Goal: Information Seeking & Learning: Learn about a topic

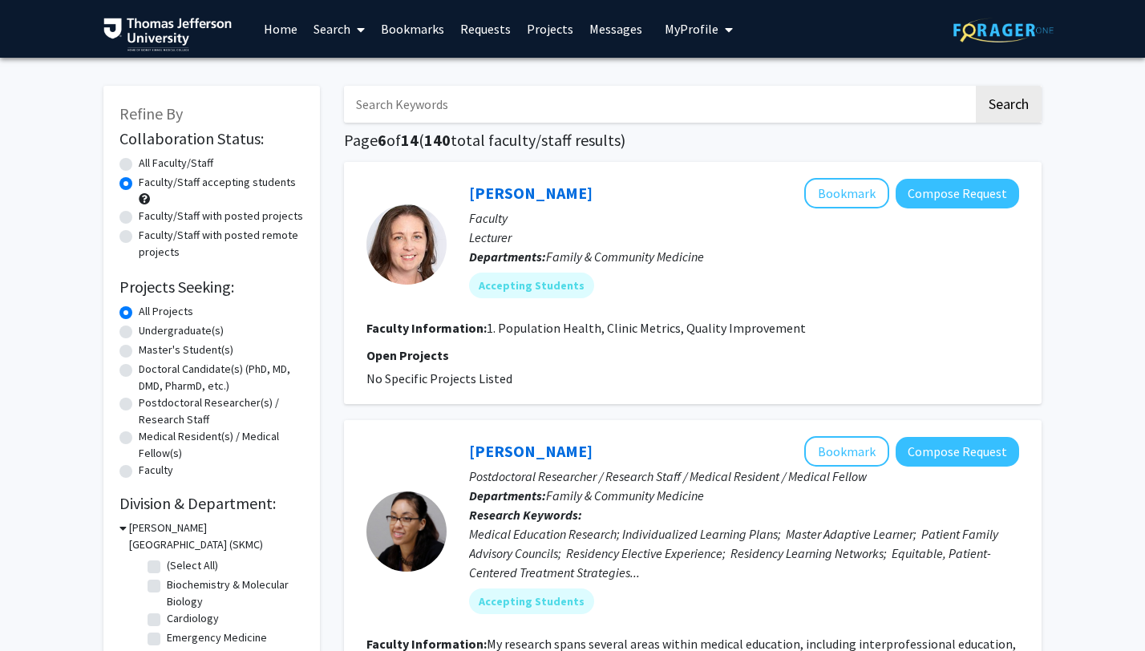
click at [457, 111] on input "Search Keywords" at bounding box center [658, 104] width 629 height 37
type input "malaria"
click at [976, 86] on button "Search" at bounding box center [1009, 104] width 66 height 37
radio input "true"
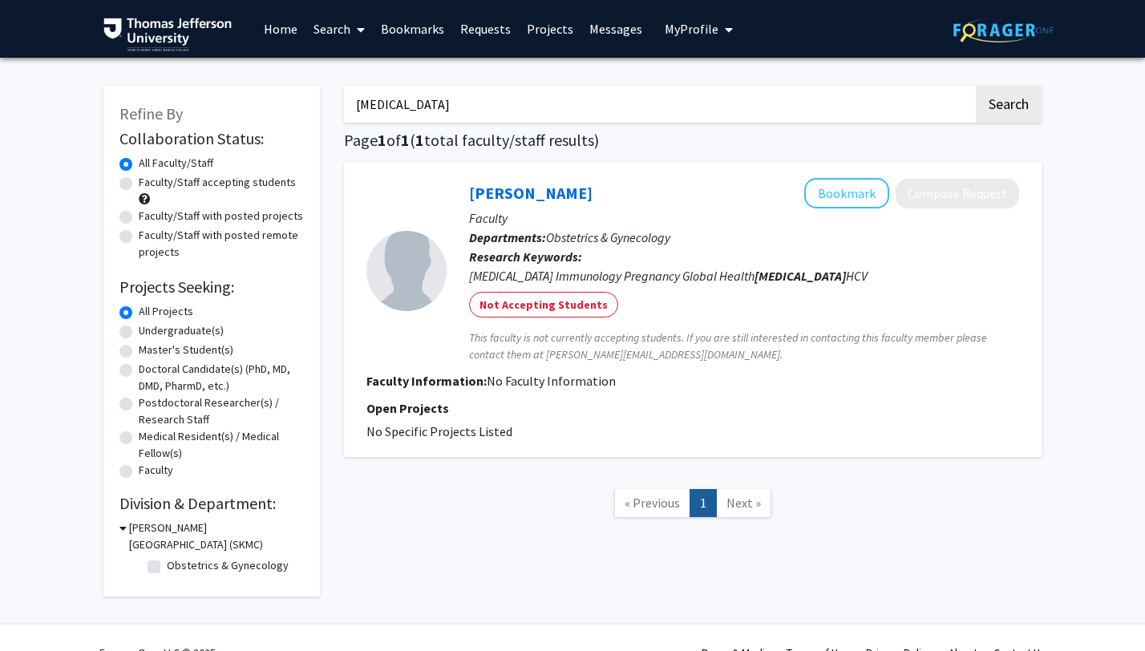
click at [480, 99] on input "malaria" at bounding box center [658, 104] width 629 height 37
type input "infectious"
click at [976, 86] on button "Search" at bounding box center [1009, 104] width 66 height 37
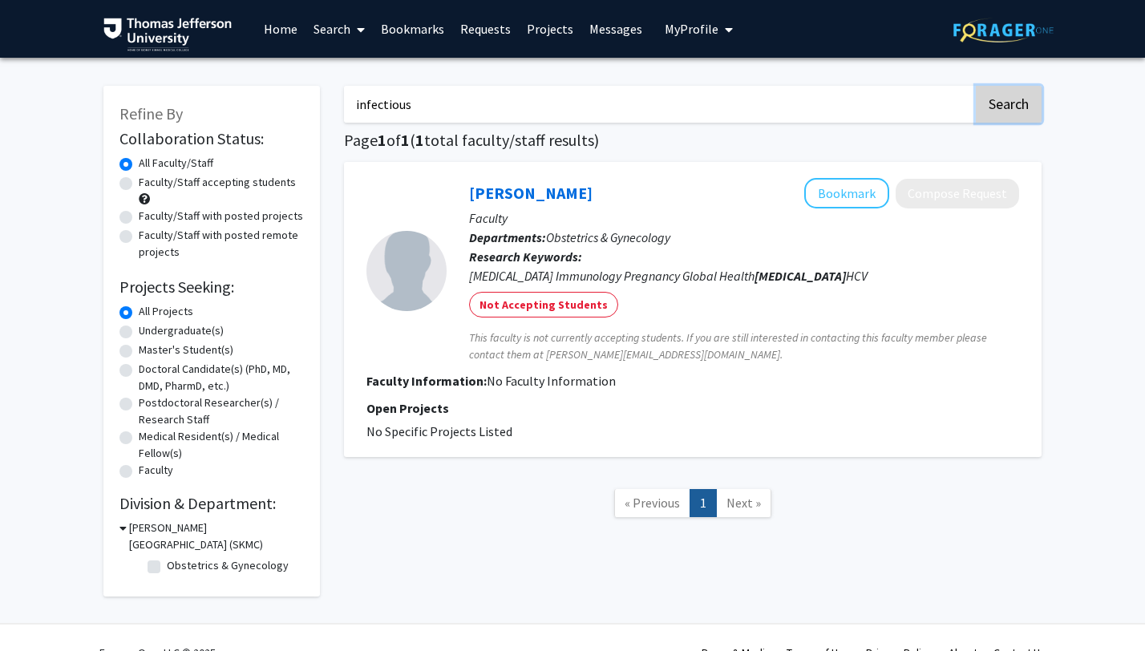
click at [1004, 117] on button "Search" at bounding box center [1009, 104] width 66 height 37
click at [613, 91] on input "infectious" at bounding box center [658, 104] width 629 height 37
type input "infectious"
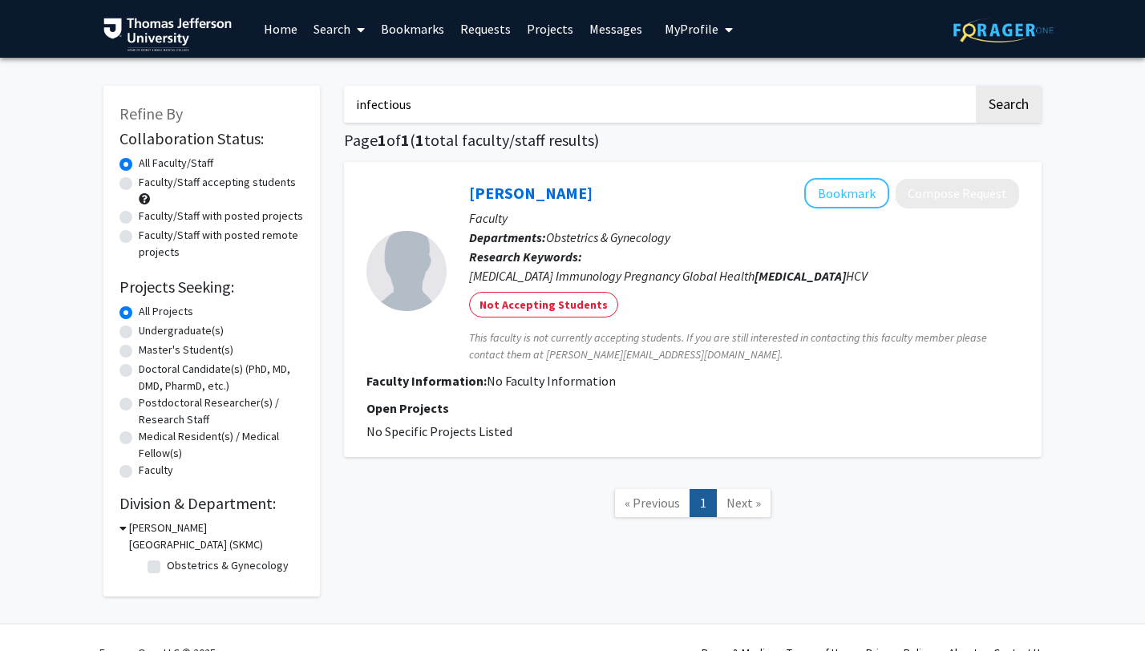
click at [976, 86] on button "Search" at bounding box center [1009, 104] width 66 height 37
click at [976, 103] on button "Search" at bounding box center [1009, 104] width 66 height 37
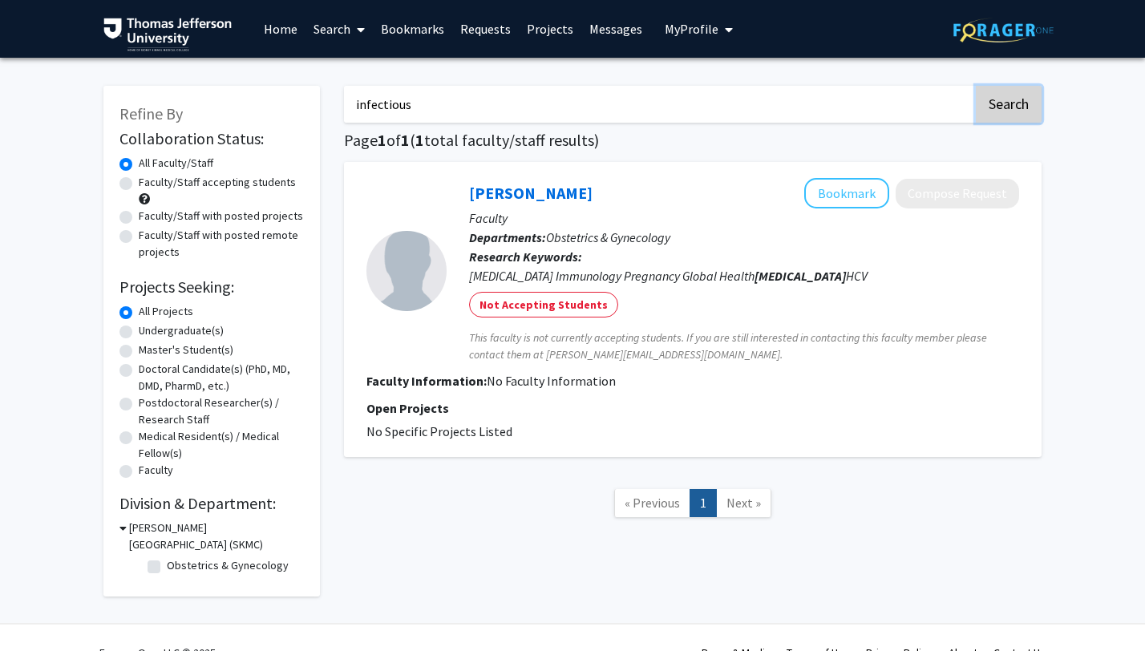
click at [976, 103] on button "Search" at bounding box center [1009, 104] width 66 height 37
click at [665, 502] on span "« Previous" at bounding box center [652, 503] width 55 height 16
click at [748, 496] on span "Next »" at bounding box center [743, 503] width 34 height 16
click at [698, 505] on link "1" at bounding box center [703, 503] width 27 height 28
click at [448, 80] on div "infectious Search Page 1 of 1 ( 1 total faculty/staff results) Sarah Boudova Bo…" at bounding box center [693, 333] width 722 height 527
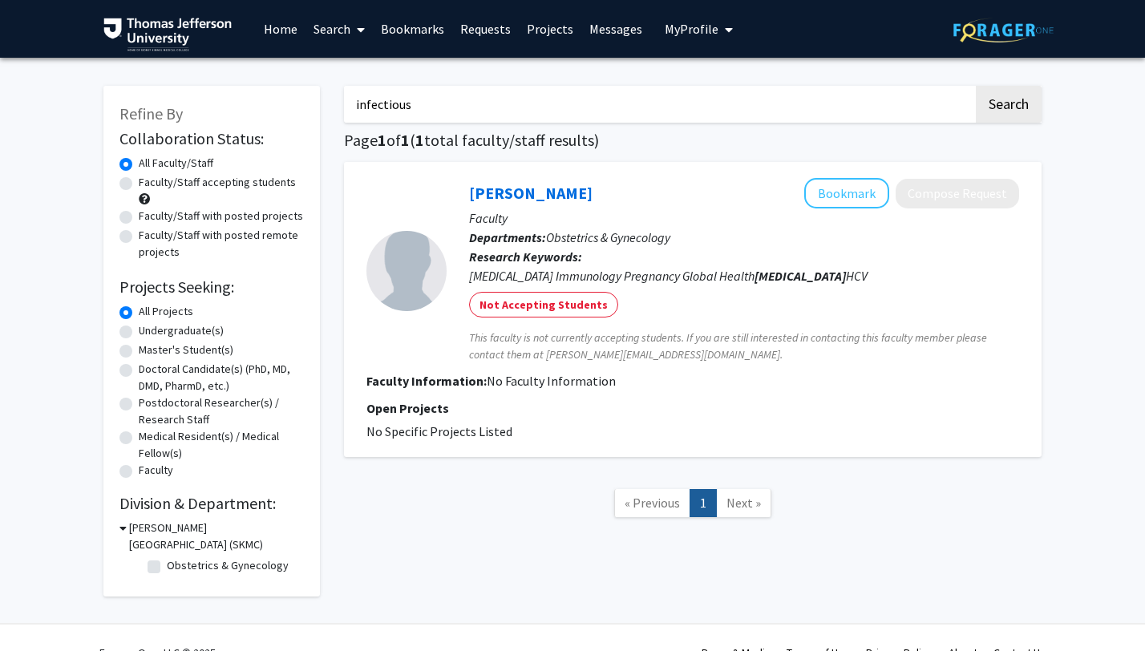
click at [447, 87] on input "infectious" at bounding box center [658, 104] width 629 height 37
click at [839, 185] on button "Bookmark" at bounding box center [846, 193] width 85 height 30
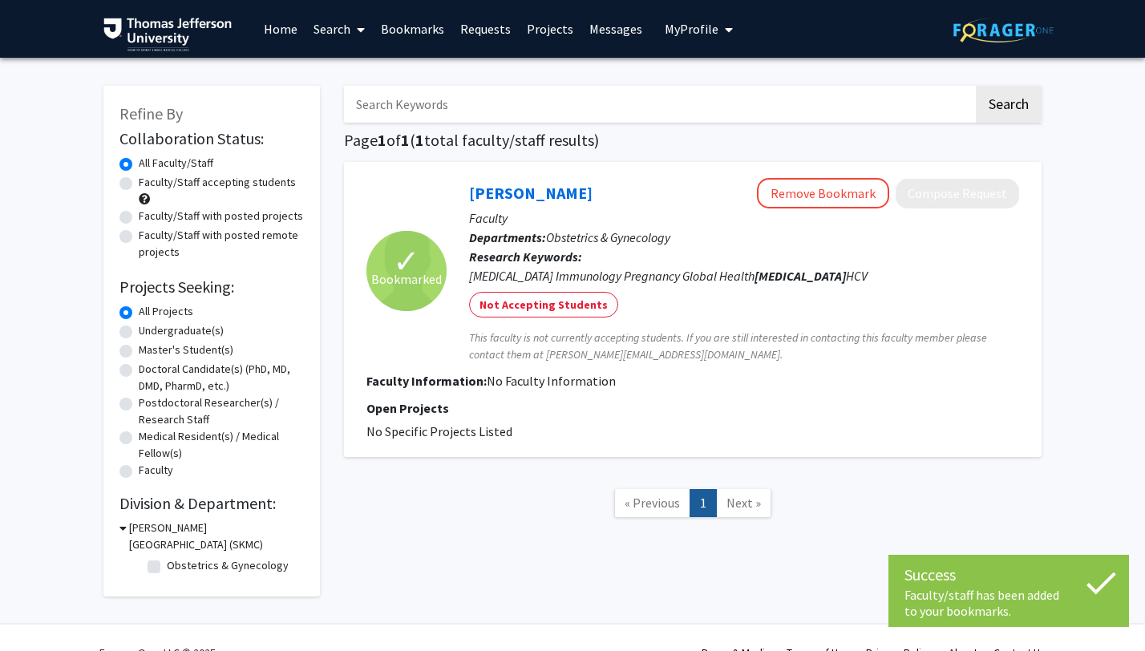
click at [490, 91] on input "Search Keywords" at bounding box center [658, 104] width 629 height 37
type input "immune"
click at [976, 86] on button "Search" at bounding box center [1009, 104] width 66 height 37
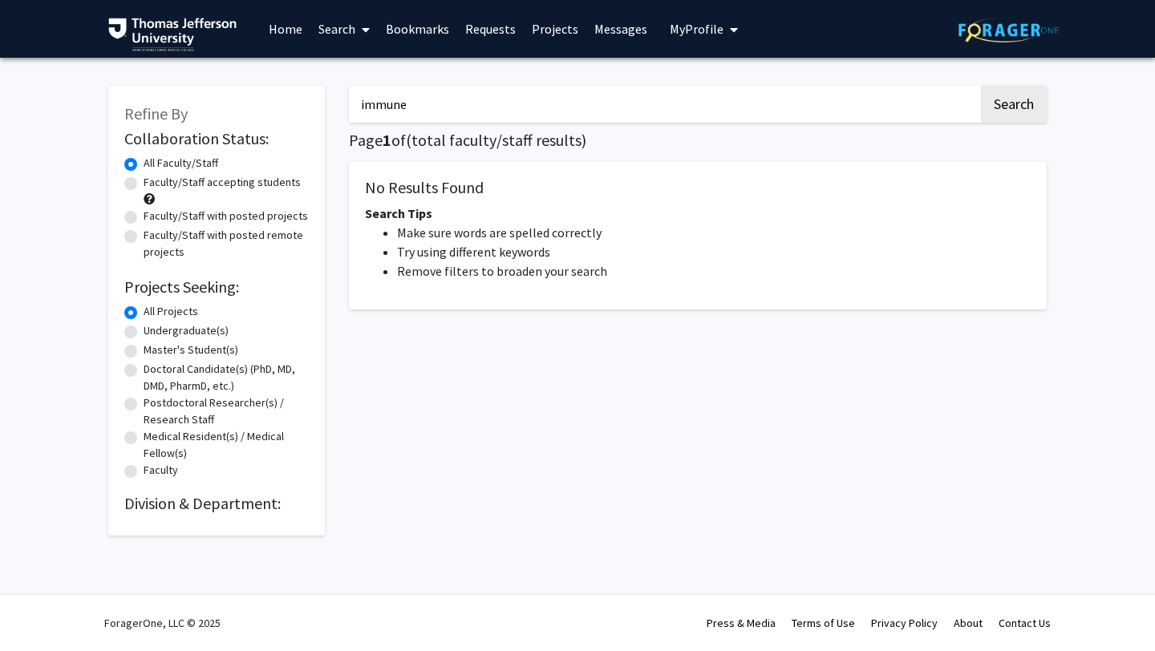
click at [474, 99] on input "immune" at bounding box center [663, 104] width 629 height 37
type input "i"
click at [981, 86] on button "Search" at bounding box center [1014, 104] width 66 height 37
type input "i"
type input "immunology"
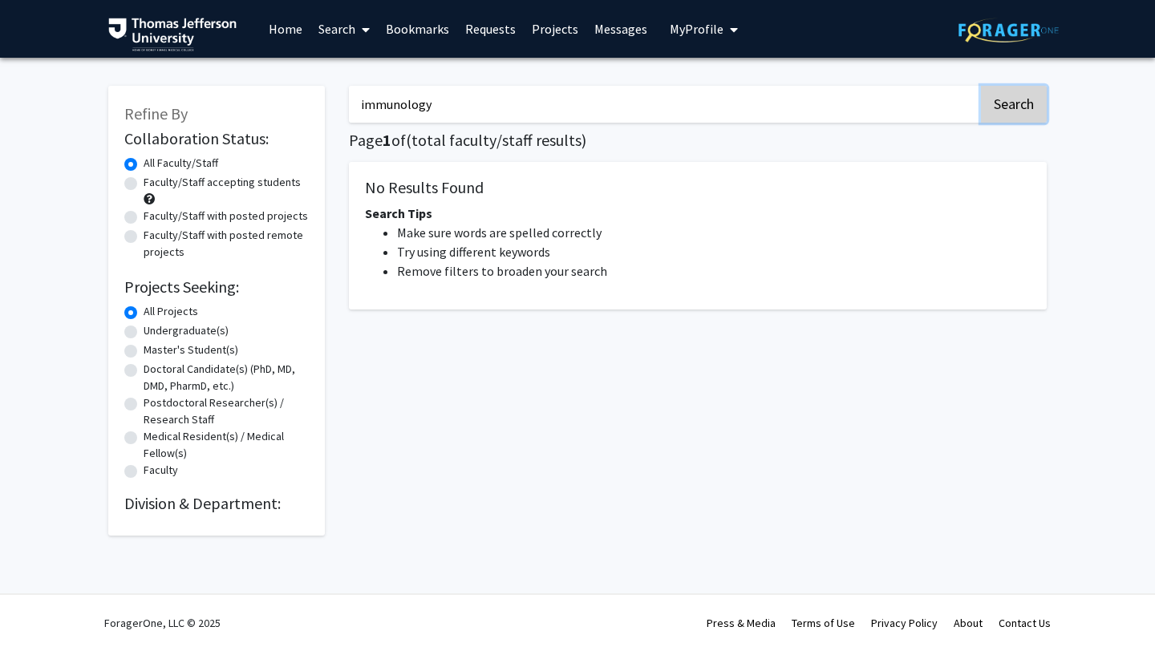
click at [1004, 113] on button "Search" at bounding box center [1014, 104] width 66 height 37
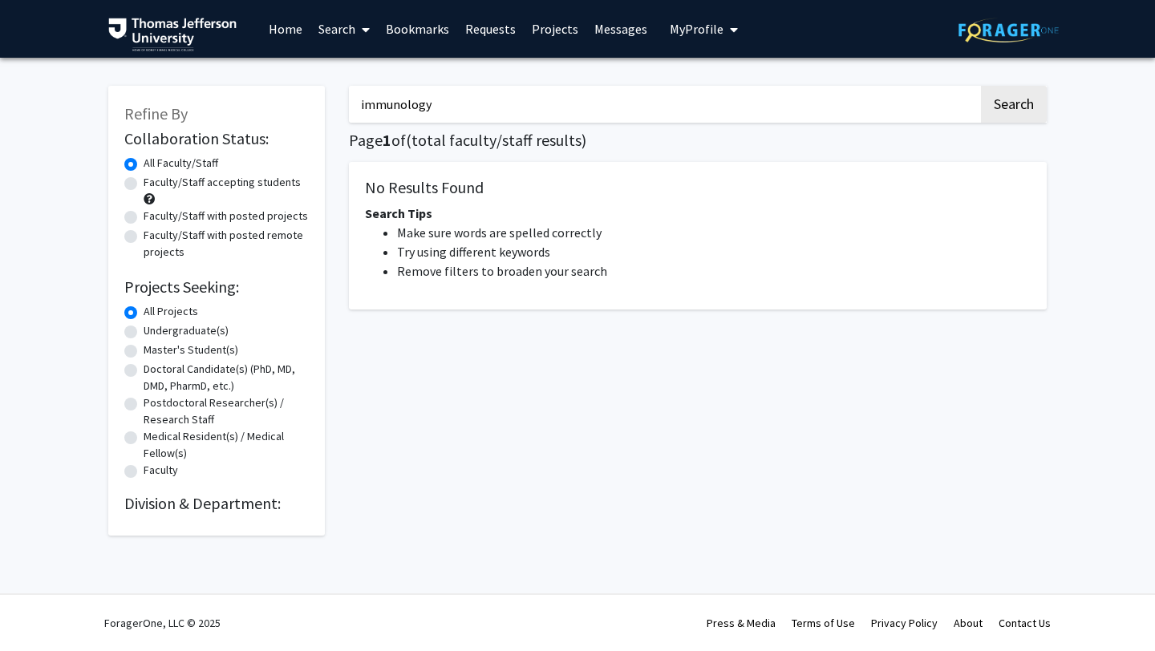
click at [451, 99] on input "immunology" at bounding box center [663, 104] width 629 height 37
type input "cardiac"
click at [999, 111] on button "Search" at bounding box center [1014, 104] width 66 height 37
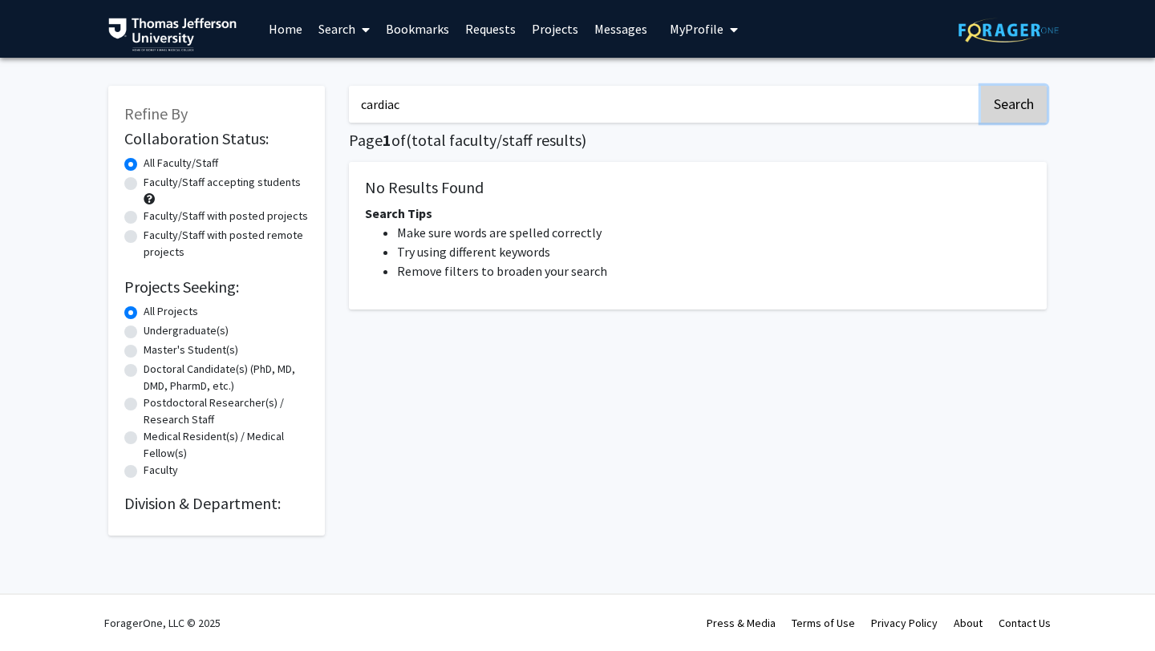
click at [999, 111] on button "Search" at bounding box center [1014, 104] width 66 height 37
click at [341, 27] on link "Search" at bounding box center [343, 29] width 67 height 56
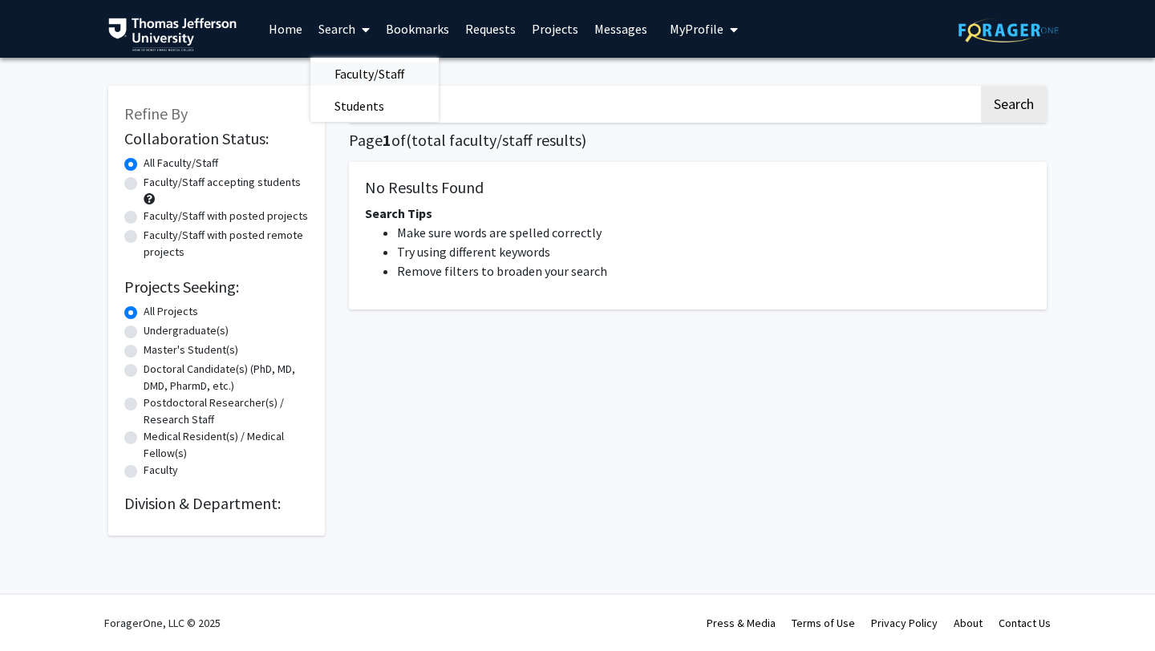
click at [352, 75] on span "Faculty/Staff" at bounding box center [369, 74] width 118 height 32
click at [148, 34] on img at bounding box center [172, 35] width 128 height 34
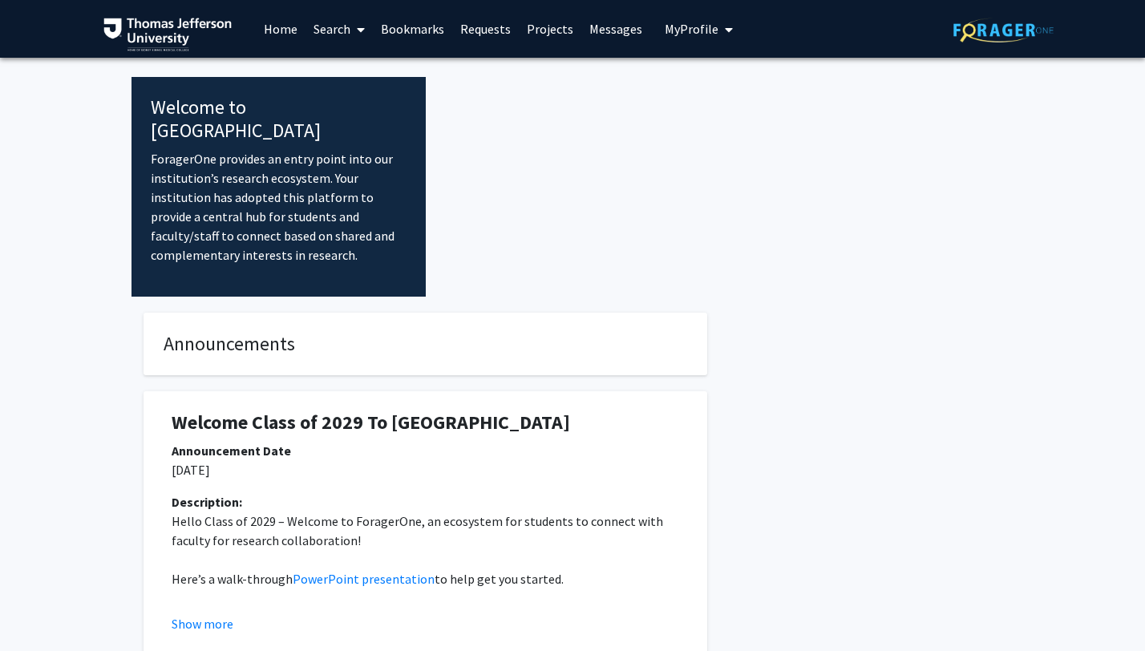
click at [358, 30] on icon at bounding box center [361, 29] width 8 height 13
click at [342, 85] on span "Faculty/Staff" at bounding box center [364, 74] width 118 height 32
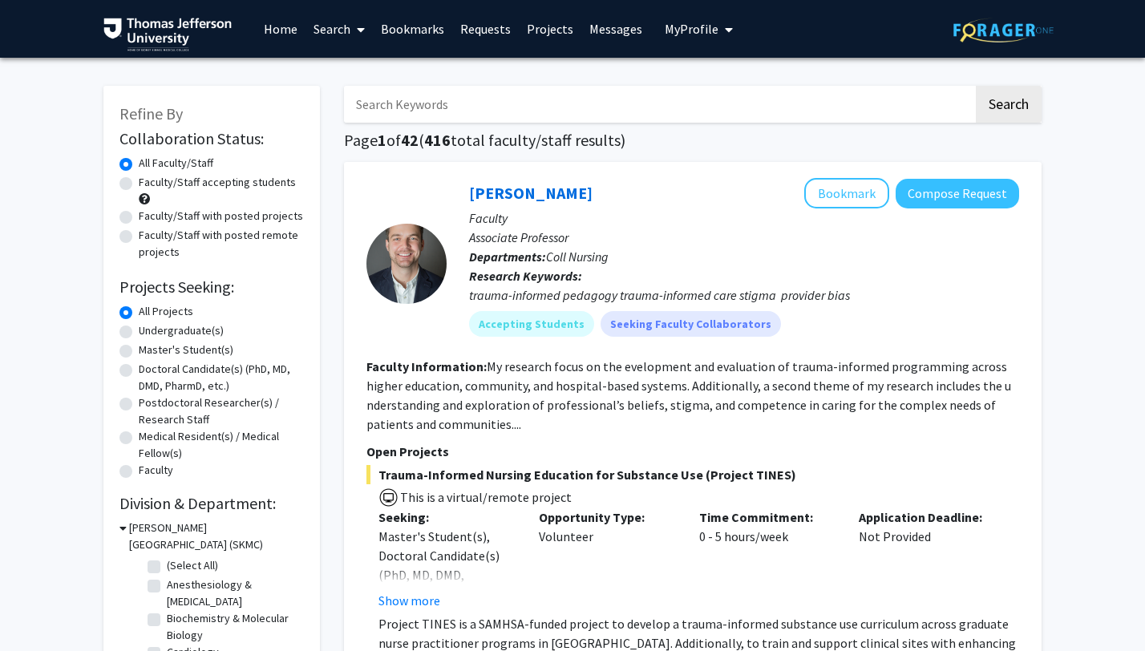
click at [471, 103] on input "Search Keywords" at bounding box center [658, 104] width 629 height 37
type input "immune"
click at [1010, 104] on button "Search" at bounding box center [1009, 104] width 66 height 37
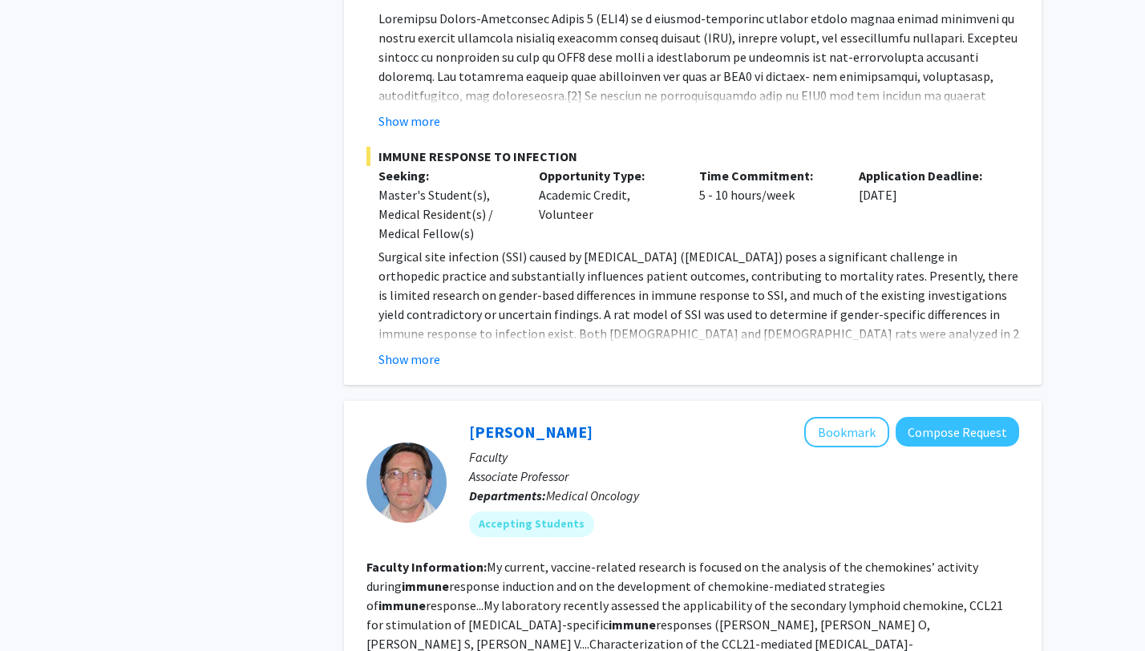
scroll to position [2396, 0]
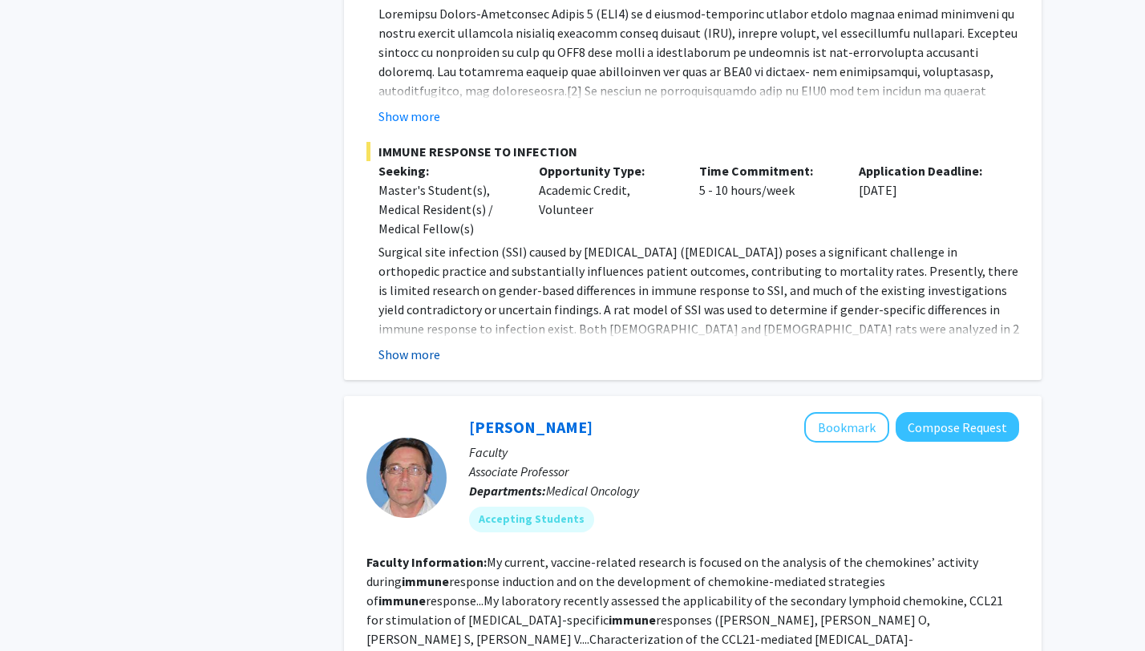
click at [394, 356] on button "Show more" at bounding box center [409, 354] width 62 height 19
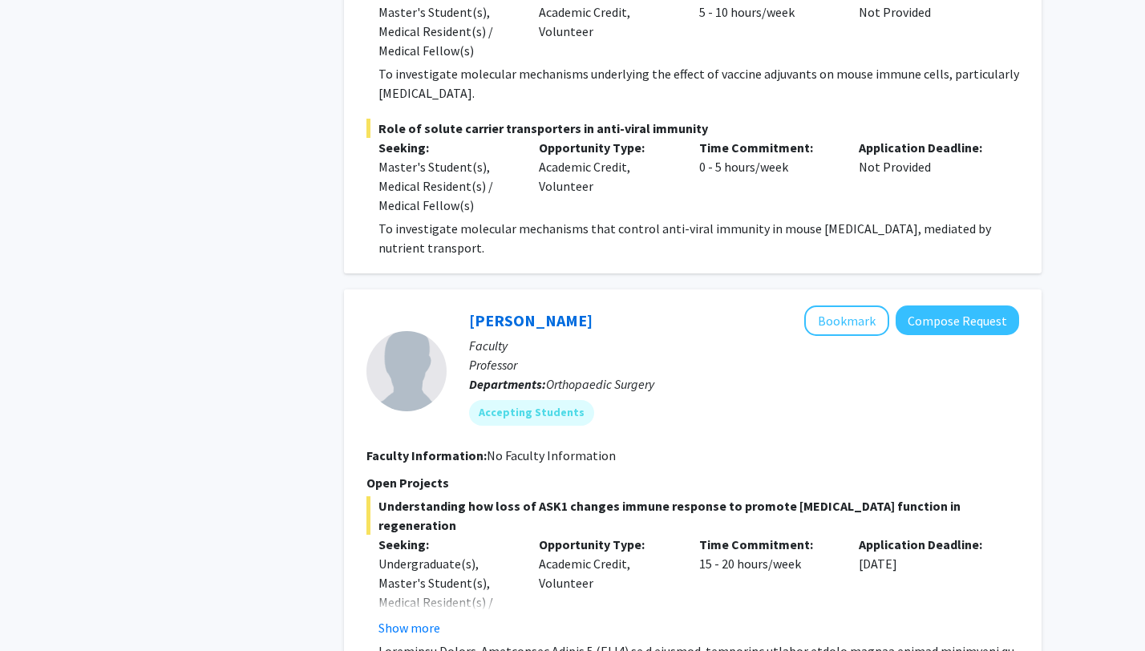
scroll to position [1755, 0]
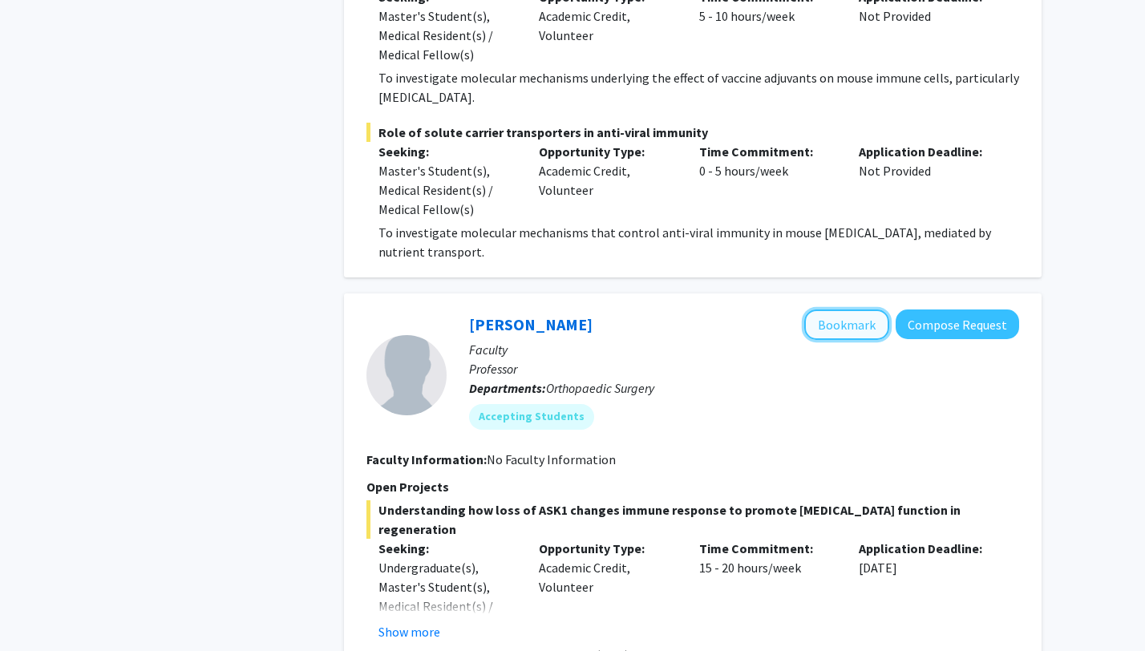
click at [852, 318] on button "Bookmark" at bounding box center [846, 324] width 85 height 30
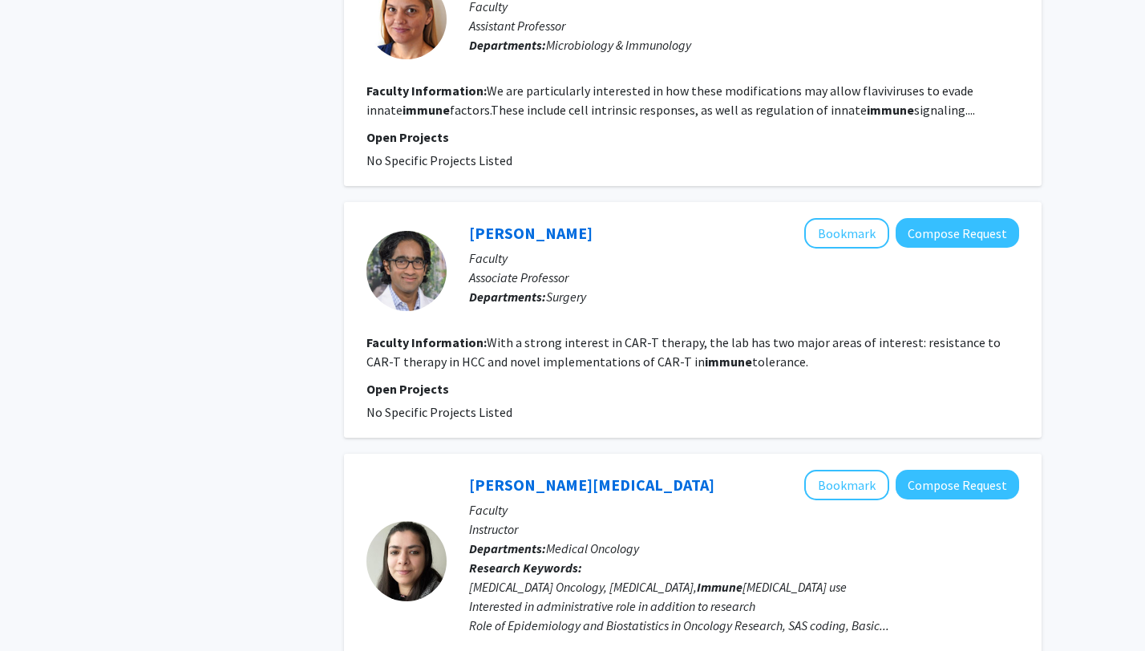
scroll to position [3605, 0]
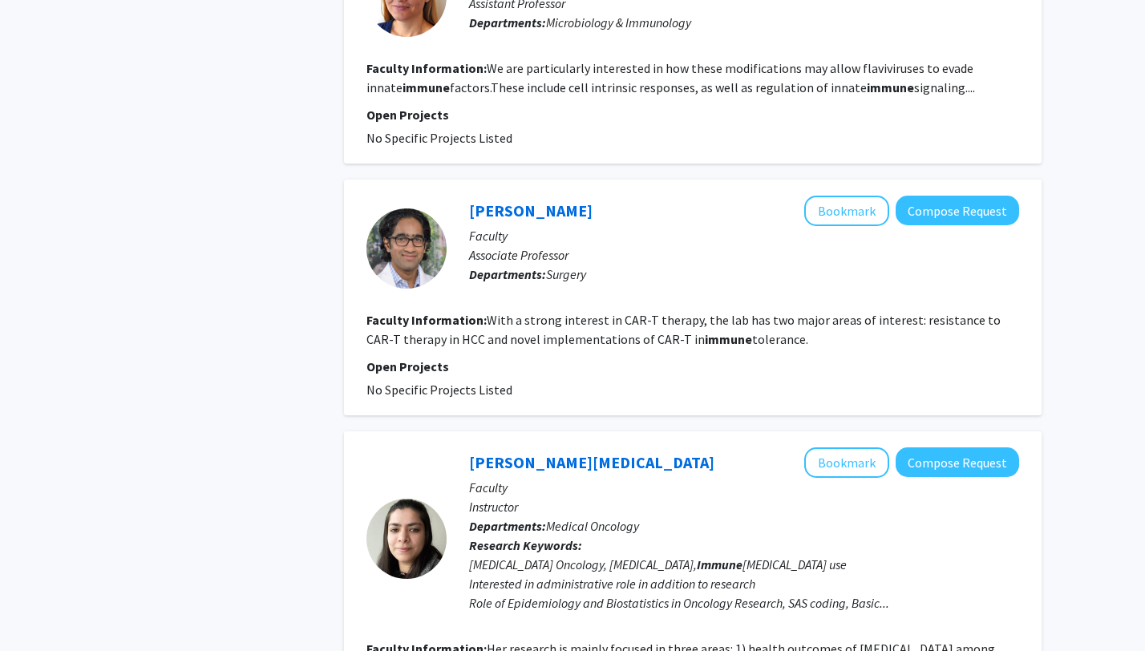
click at [539, 314] on fg-read-more "With a strong interest in CAR-T therapy, the lab has two major areas of interes…" at bounding box center [683, 329] width 634 height 35
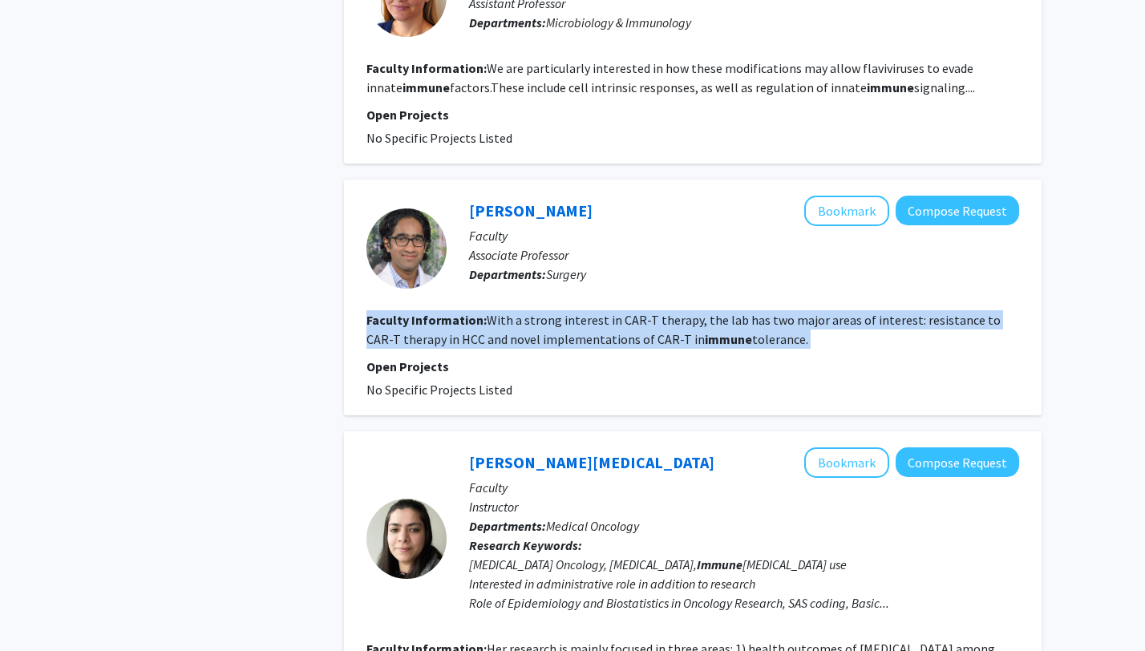
click at [539, 314] on fg-read-more "With a strong interest in CAR-T therapy, the lab has two major areas of interes…" at bounding box center [683, 329] width 634 height 35
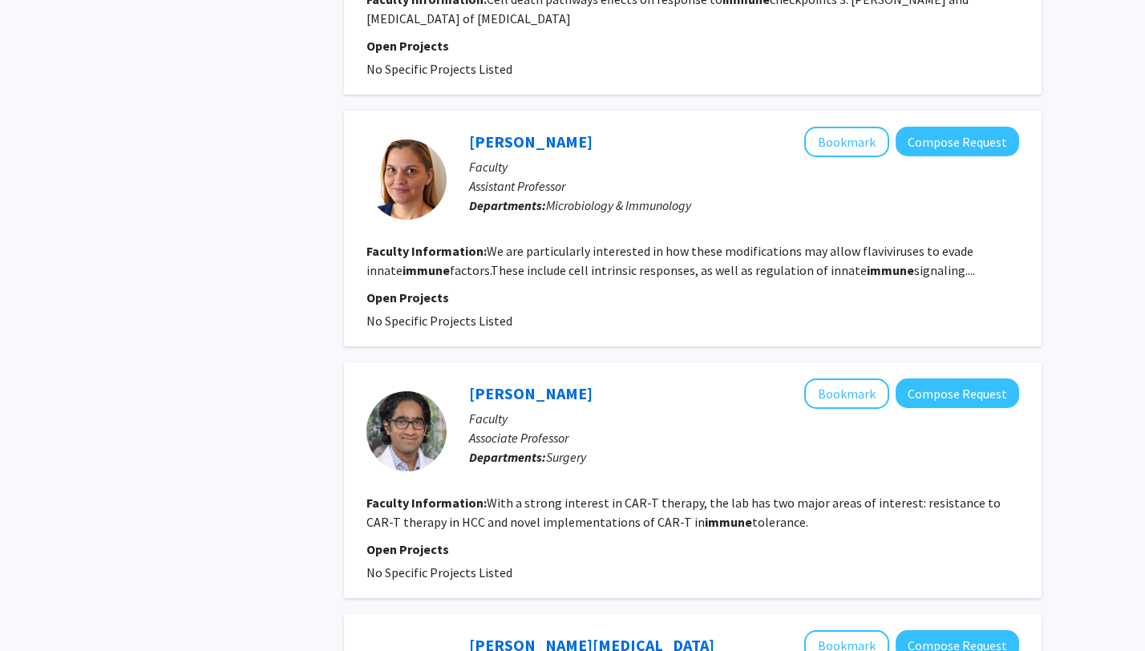
scroll to position [3412, 0]
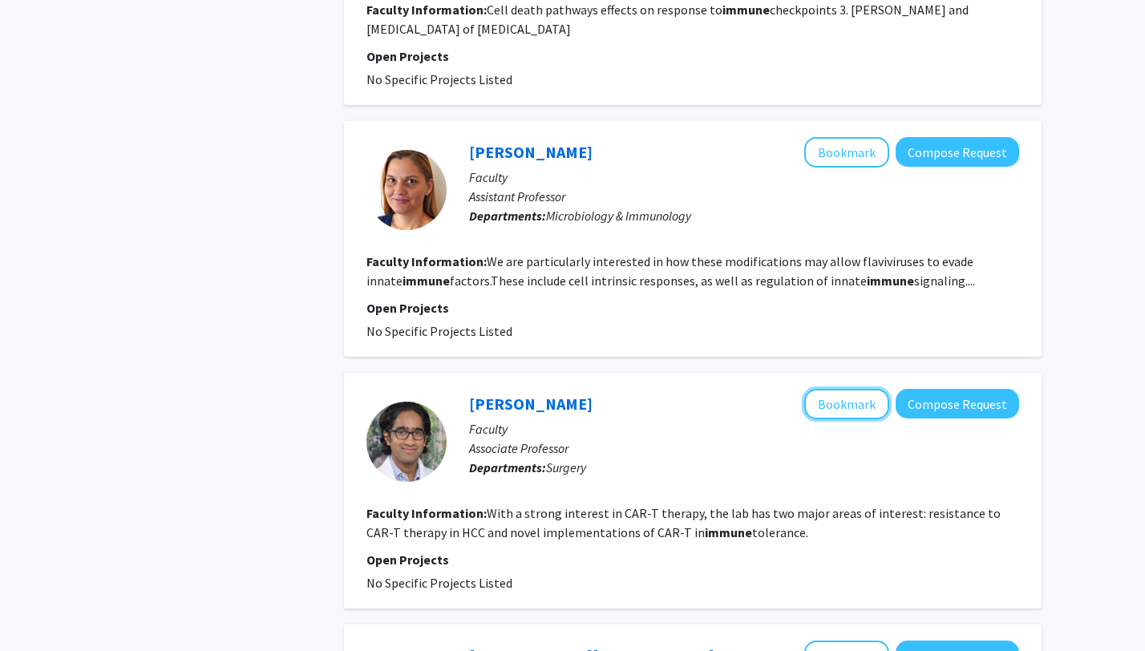
drag, startPoint x: 853, startPoint y: 383, endPoint x: 712, endPoint y: 406, distance: 143.0
click at [712, 406] on div "Ashesh Shah Bookmark Compose Request Faculty Associate Professor Departments: S…" at bounding box center [733, 442] width 572 height 107
click at [431, 509] on fg-read-more "With a strong interest in CAR-T therapy, the lab has two major areas of interes…" at bounding box center [683, 522] width 634 height 35
copy fg-read-more "HCC"
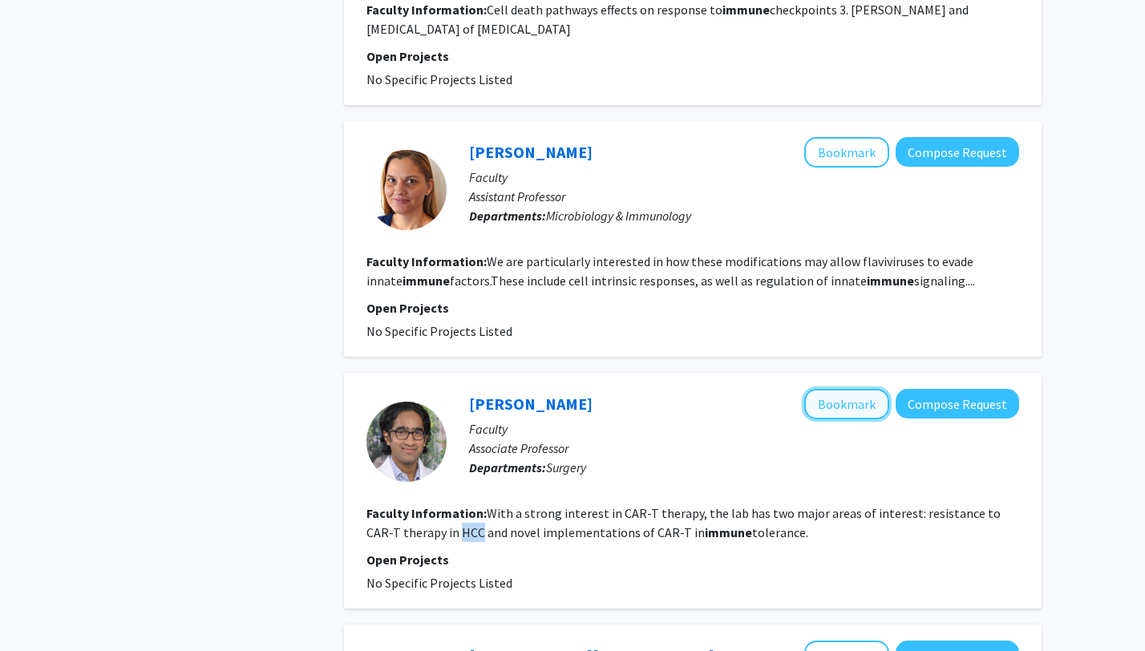
click at [869, 389] on button "Bookmark" at bounding box center [846, 404] width 85 height 30
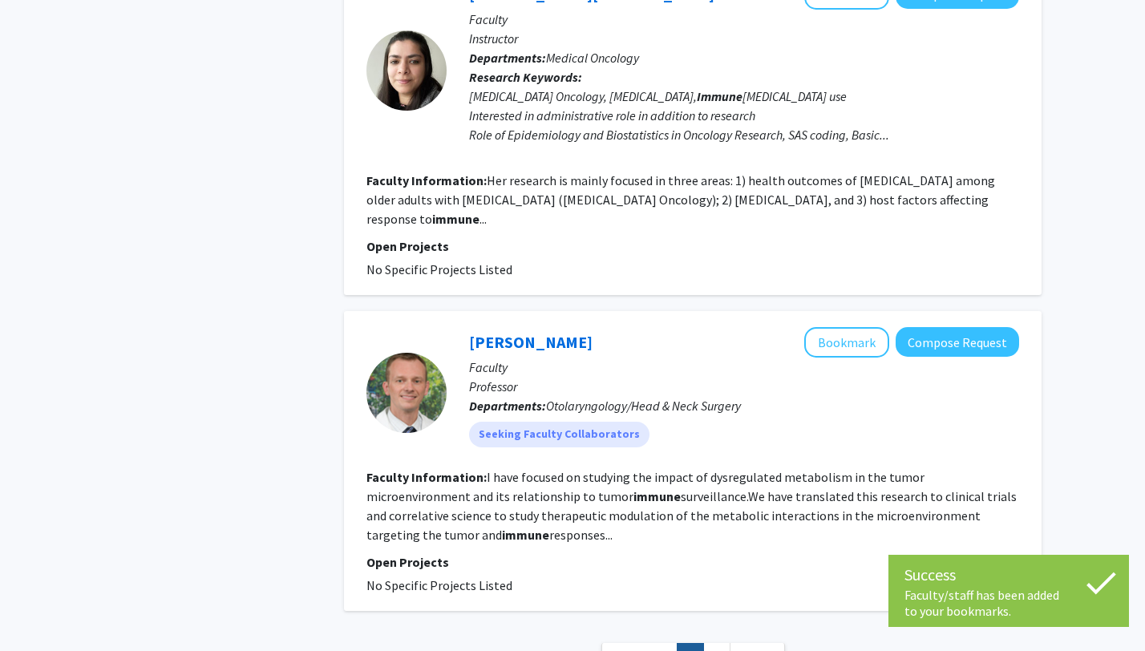
scroll to position [4172, 0]
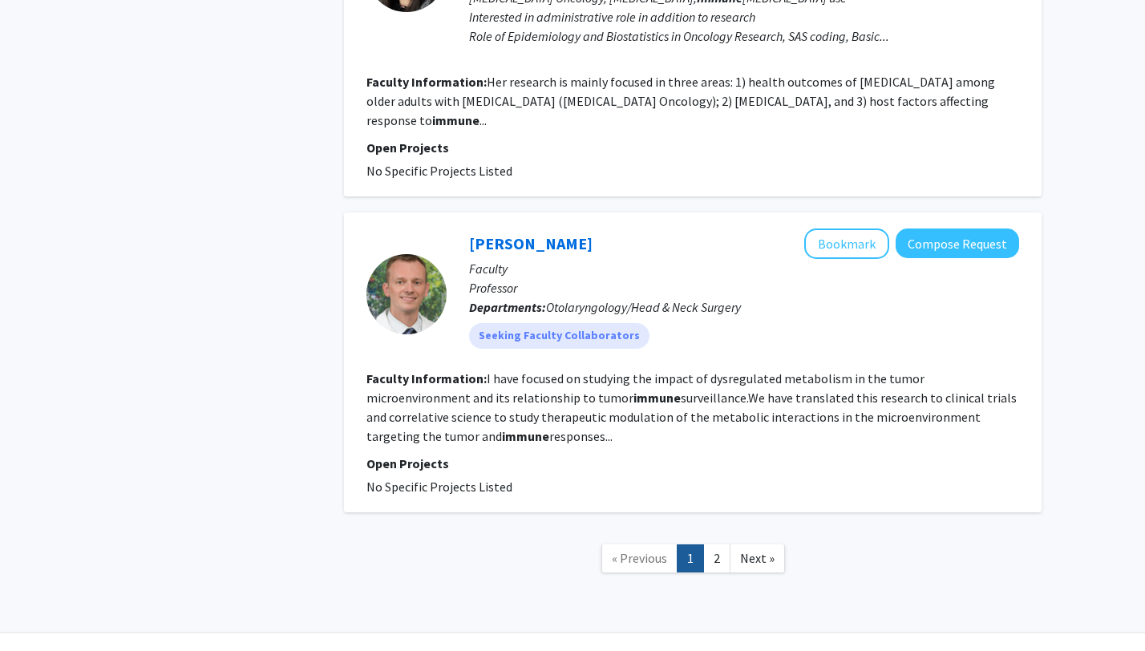
click at [502, 428] on b "immune" at bounding box center [525, 436] width 47 height 16
click at [719, 544] on link "2" at bounding box center [716, 558] width 27 height 28
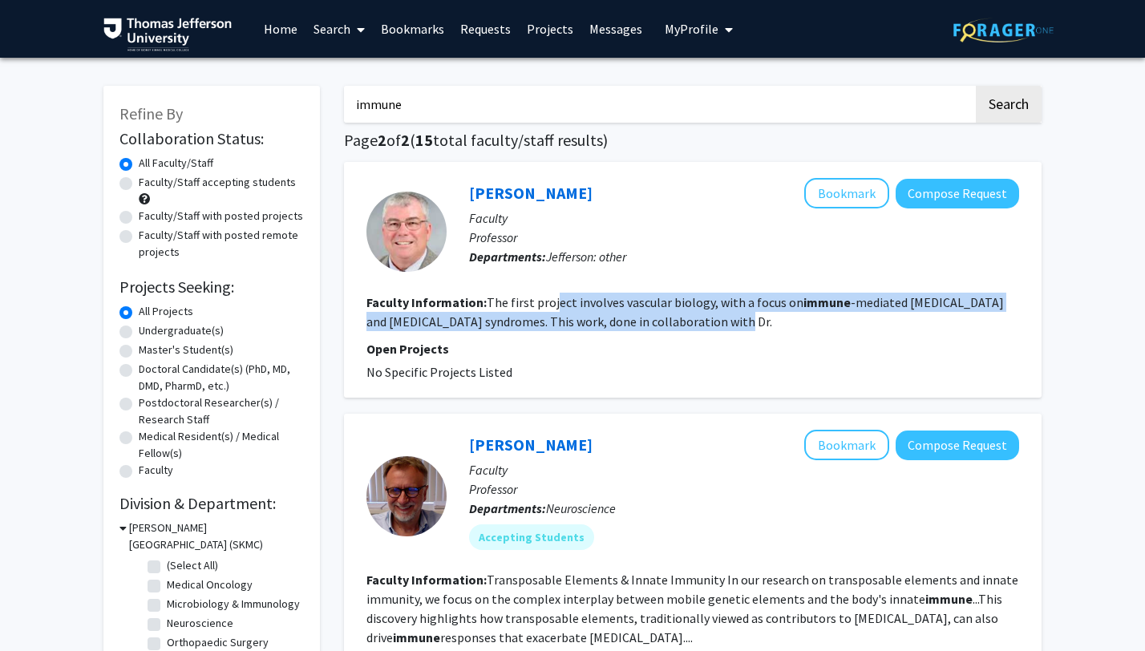
drag, startPoint x: 727, startPoint y: 317, endPoint x: 551, endPoint y: 299, distance: 177.3
click at [551, 299] on fg-read-more "The first project involves vascular biology, with a focus on immune -mediated t…" at bounding box center [684, 311] width 637 height 35
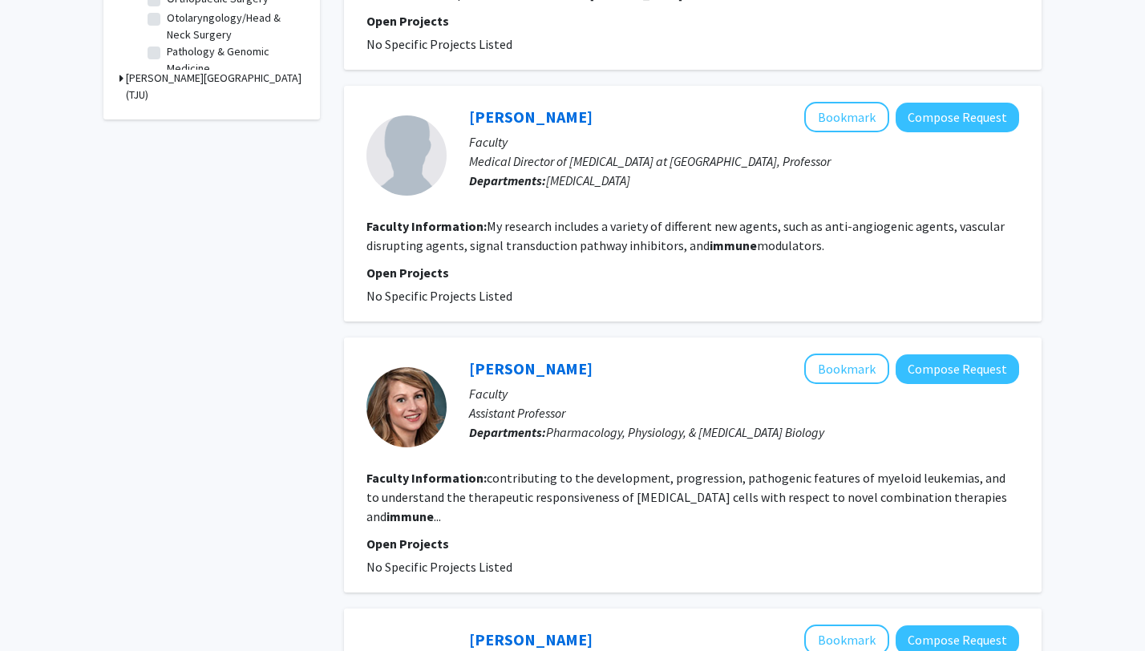
scroll to position [678, 0]
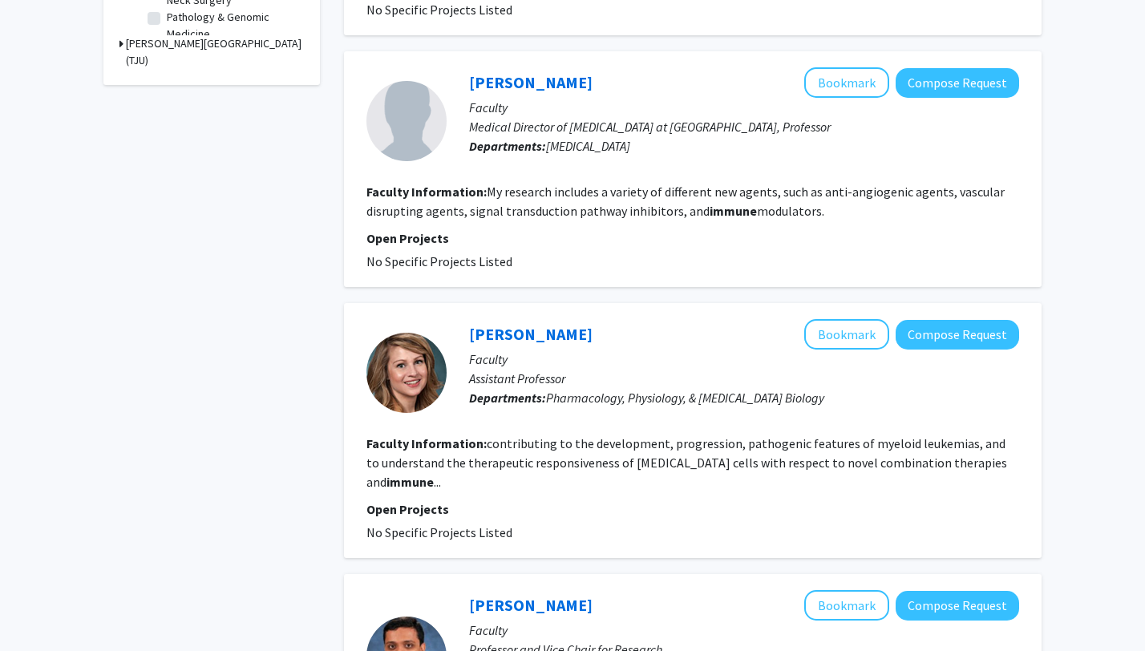
click at [545, 462] on fg-read-more "contributing to the development, progression, pathogenic features of myeloid le…" at bounding box center [686, 462] width 641 height 55
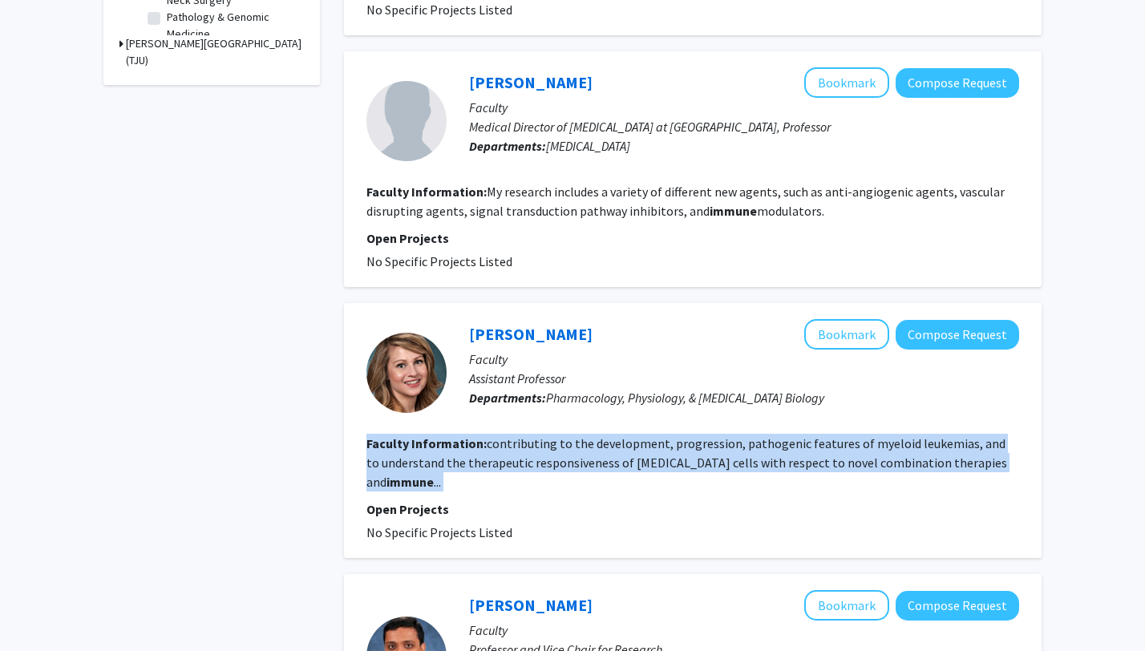
click at [545, 462] on fg-read-more "contributing to the development, progression, pathogenic features of myeloid le…" at bounding box center [686, 462] width 641 height 55
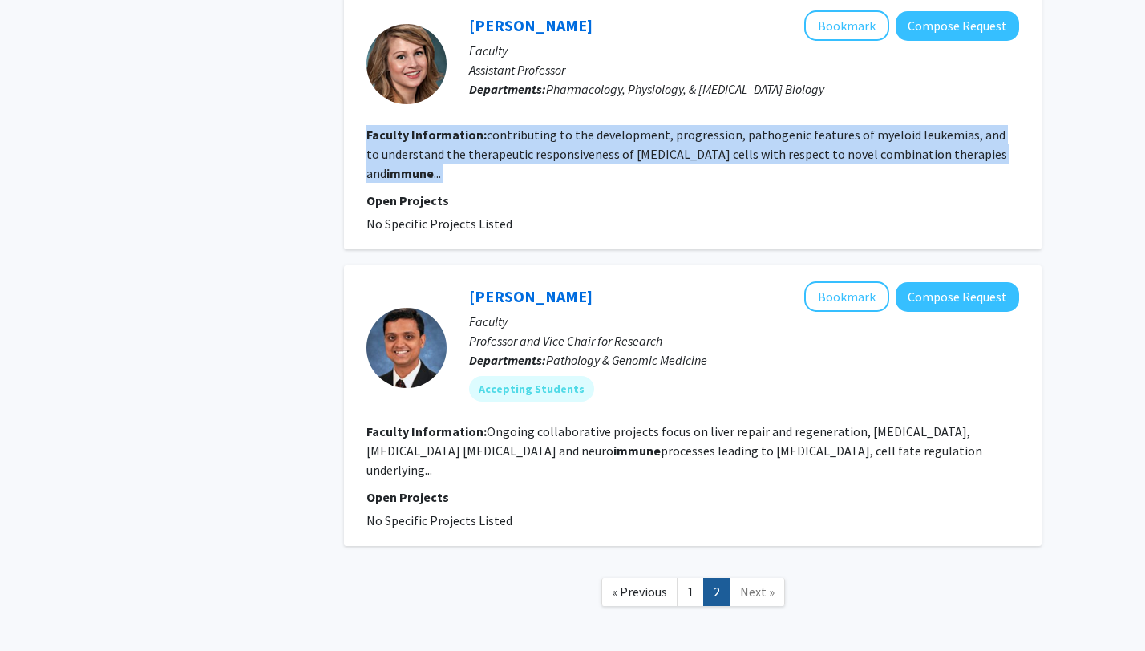
scroll to position [1021, 0]
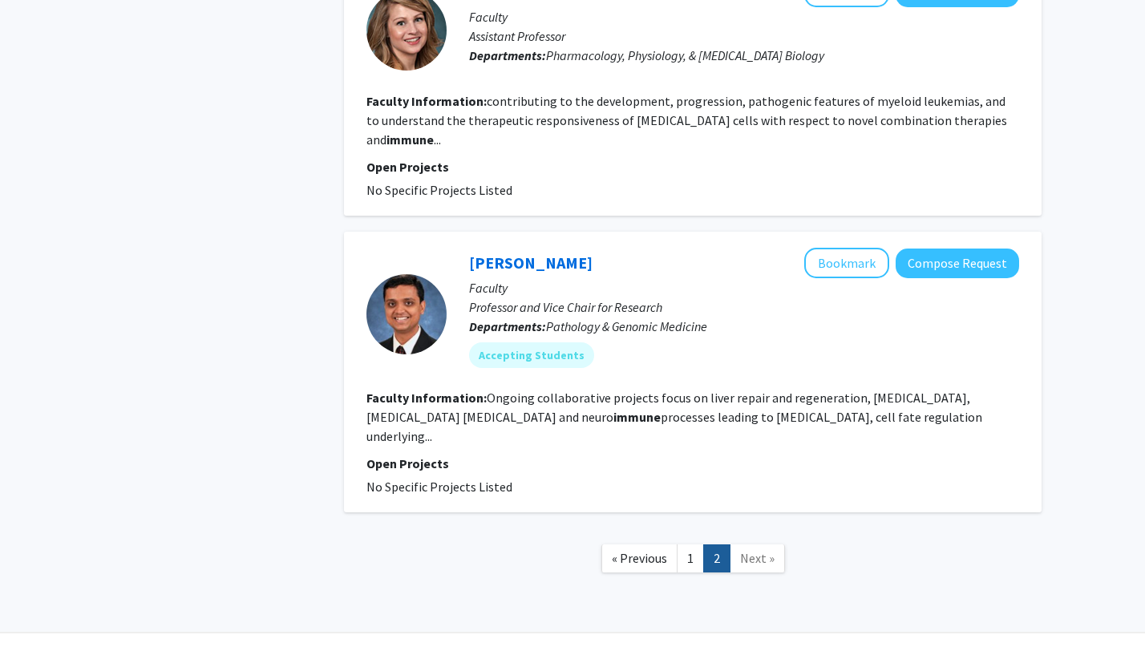
click at [576, 528] on nav "« Previous 1 2 Next »" at bounding box center [693, 560] width 698 height 65
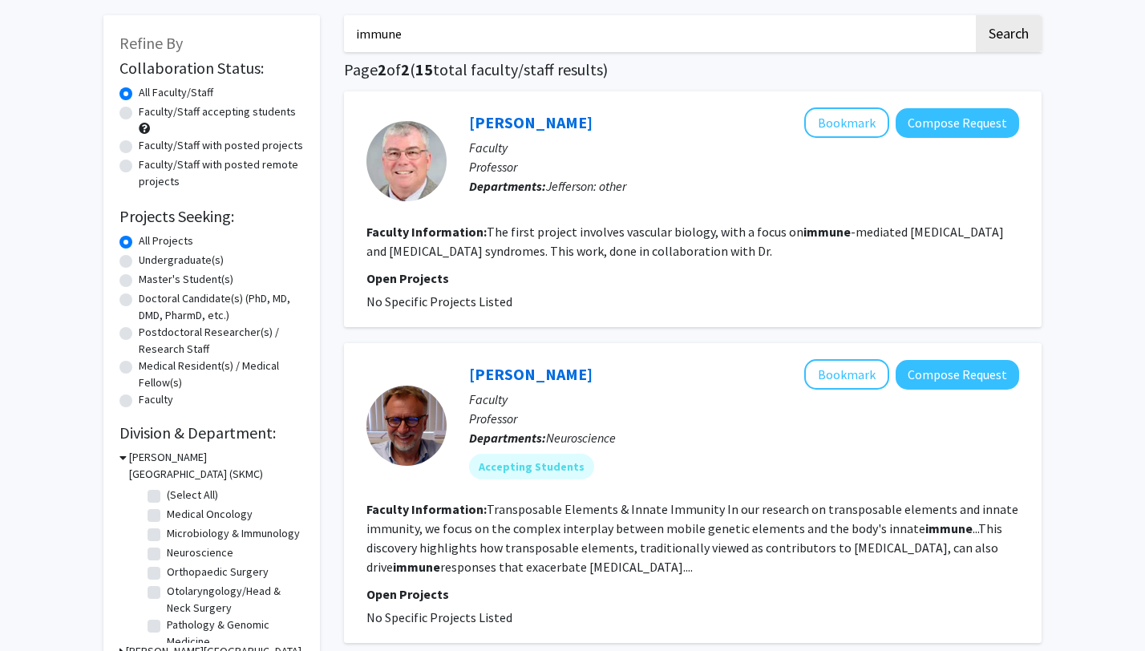
scroll to position [0, 0]
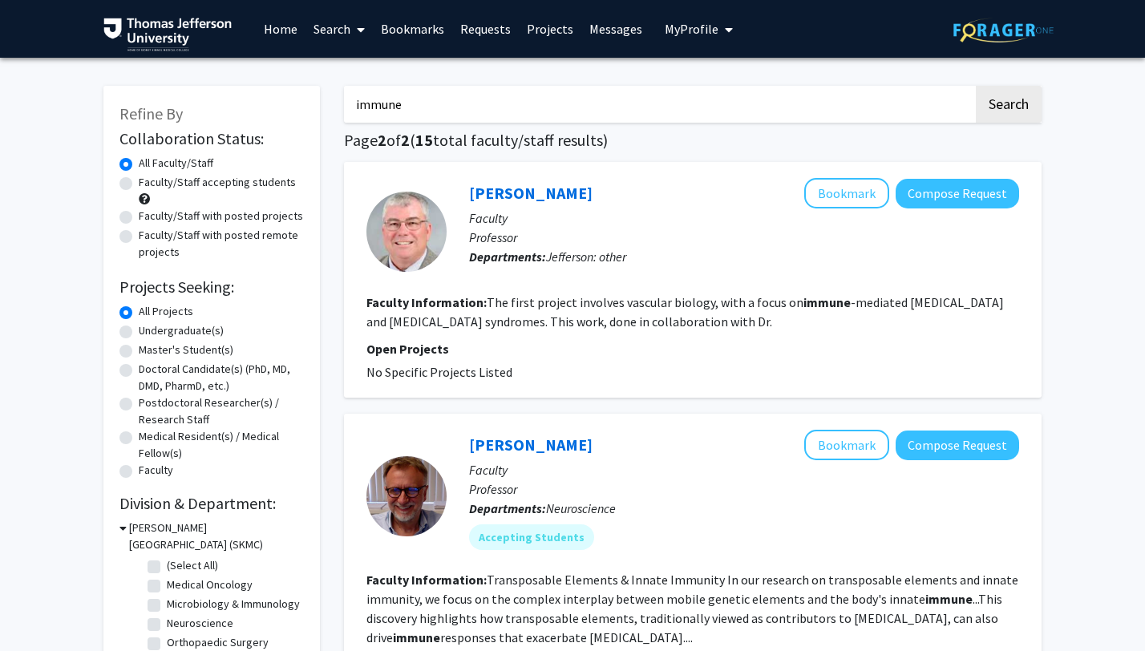
click at [446, 107] on input "immune" at bounding box center [658, 104] width 629 height 37
type input "breast cancer"
click at [1006, 103] on button "Search" at bounding box center [1009, 104] width 66 height 37
